Goal: Communication & Community: Answer question/provide support

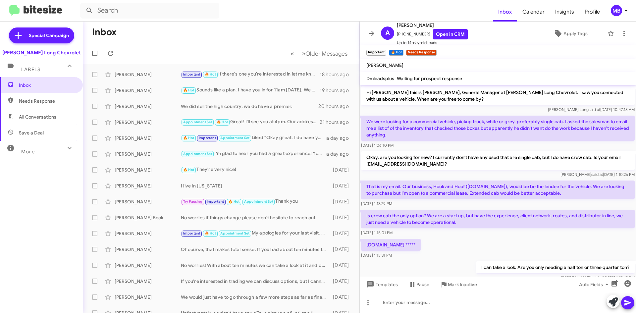
scroll to position [286, 0]
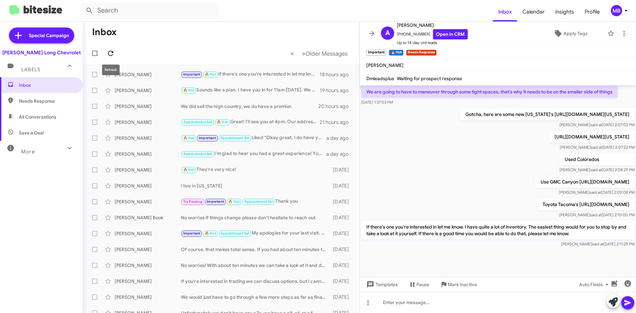
drag, startPoint x: 111, startPoint y: 54, endPoint x: 106, endPoint y: 53, distance: 5.1
click at [111, 55] on icon at bounding box center [111, 53] width 8 height 8
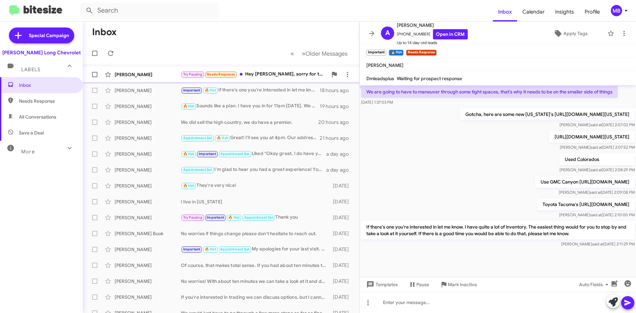
click at [263, 69] on div "[PERSON_NAME] Try Pausing Needs Response Hey [PERSON_NAME], sorry for the late …" at bounding box center [221, 74] width 266 height 13
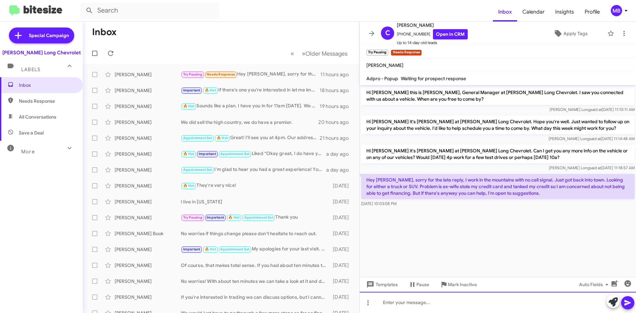
click at [565, 302] on div at bounding box center [498, 302] width 276 height 21
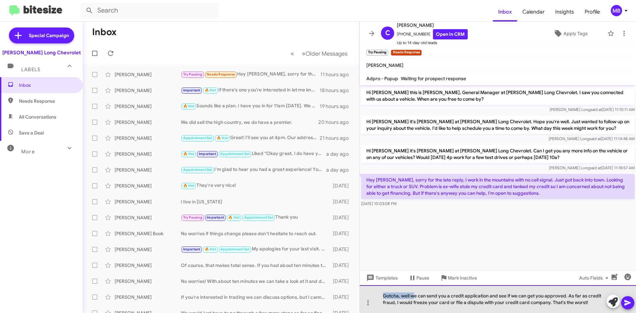
drag, startPoint x: 414, startPoint y: 295, endPoint x: 377, endPoint y: 287, distance: 37.9
click at [377, 287] on div "Gotcha, well we can send you a credit application and see if we can get you app…" at bounding box center [498, 299] width 276 height 28
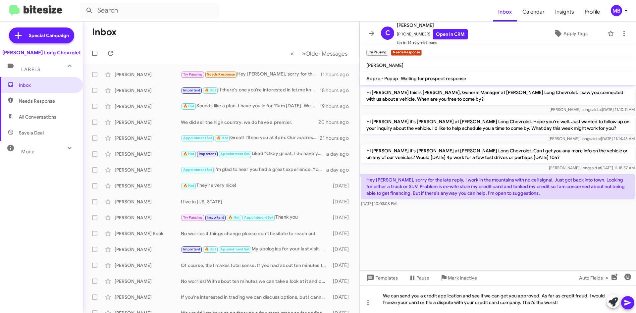
click at [624, 302] on icon at bounding box center [628, 303] width 8 height 8
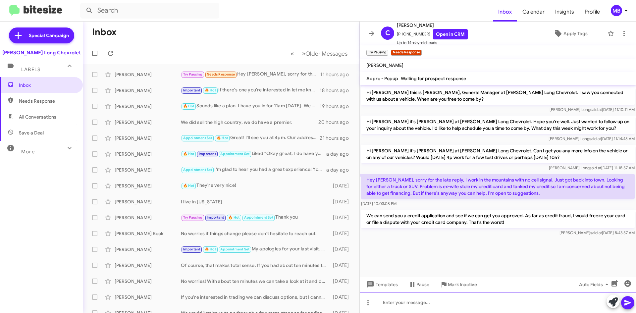
click at [401, 304] on div at bounding box center [498, 302] width 276 height 21
